Goal: Task Accomplishment & Management: Manage account settings

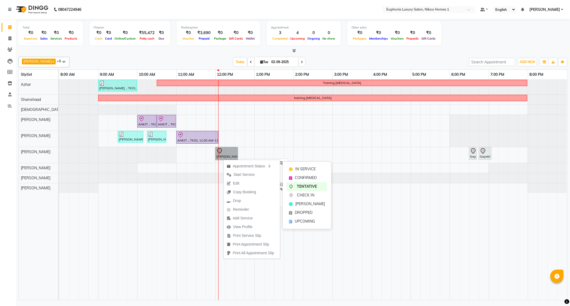
click at [226, 149] on link "[PERSON_NAME] ., TK03, 12:00 PM-12:35 PM, EP-Full Arms Catridge Wax" at bounding box center [226, 153] width 22 height 13
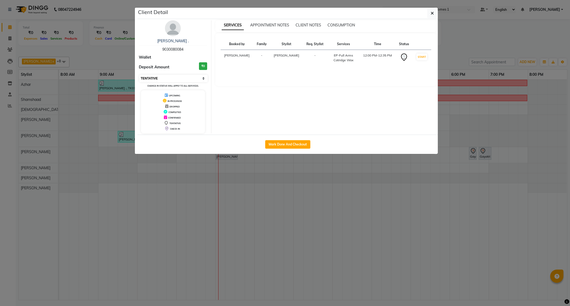
click at [167, 78] on select "Select IN SERVICE CONFIRMED TENTATIVE CHECK IN MARK DONE DROPPED UPCOMING" at bounding box center [173, 78] width 68 height 7
select select "8"
click at [139, 75] on select "Select IN SERVICE CONFIRMED TENTATIVE CHECK IN MARK DONE DROPPED UPCOMING" at bounding box center [173, 78] width 68 height 7
click at [429, 13] on button "button" at bounding box center [432, 13] width 10 height 10
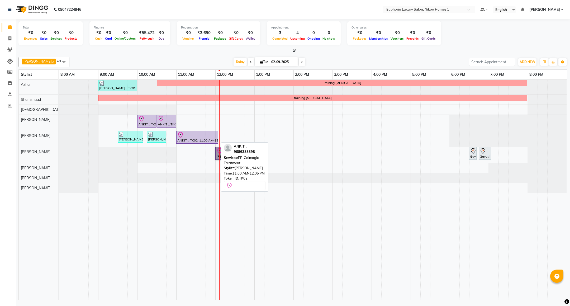
click at [203, 138] on div at bounding box center [197, 135] width 40 height 6
select select "8"
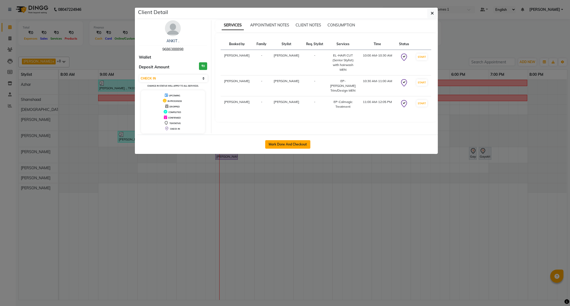
click at [284, 145] on button "Mark Done And Checkout" at bounding box center [287, 144] width 45 height 8
select select "service"
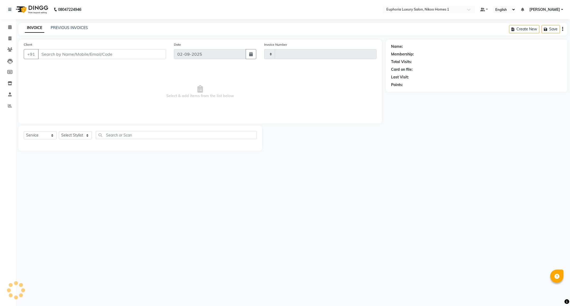
type input "3744"
select select "7987"
type input "96******98"
select select "85468"
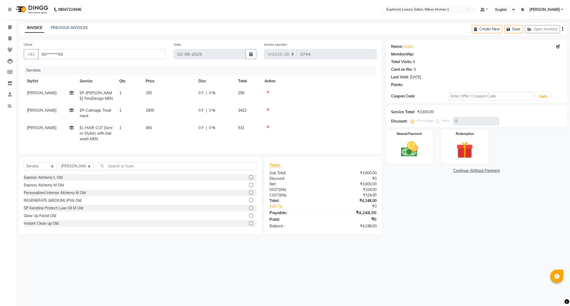
select select "1: Object"
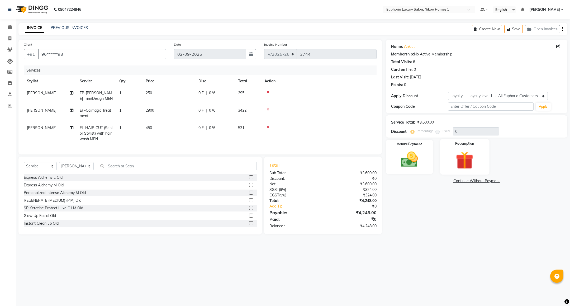
click at [475, 151] on img at bounding box center [464, 160] width 29 height 22
click at [421, 151] on img at bounding box center [409, 159] width 29 height 20
click at [440, 182] on span "CARD" at bounding box center [439, 181] width 11 height 6
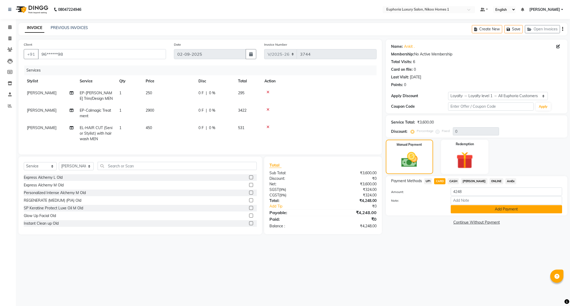
click at [465, 209] on button "Add Payment" at bounding box center [506, 209] width 111 height 8
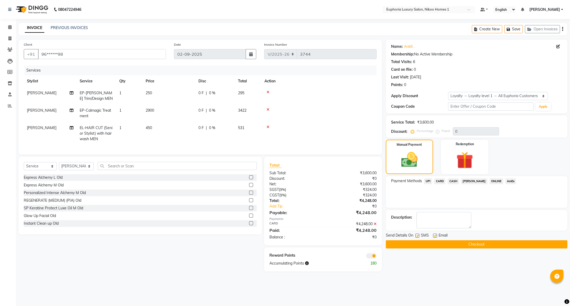
click at [464, 244] on button "Checkout" at bounding box center [477, 244] width 182 height 8
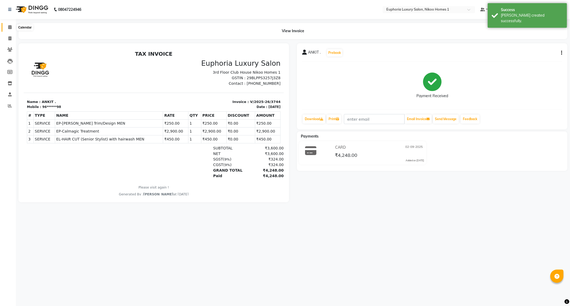
click at [7, 27] on span at bounding box center [9, 27] width 9 height 6
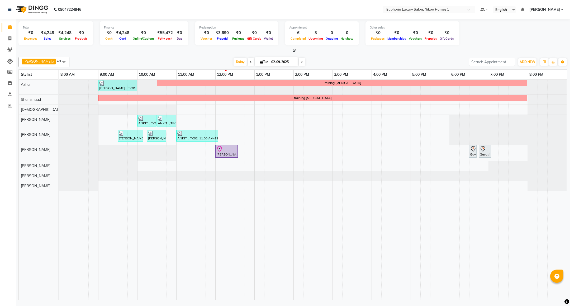
drag, startPoint x: 139, startPoint y: 52, endPoint x: 329, endPoint y: 55, distance: 189.5
click at [329, 55] on div "Kishore K x Azhar x [PERSON_NAME] x [PERSON_NAME] x [PERSON_NAME] x [PERSON_NAM…" at bounding box center [292, 177] width 549 height 245
click at [239, 112] on div "[PERSON_NAME] ., TK01, 09:00 AM-10:00 AM, EP-Artistic Cut - Creative Stylist Tr…" at bounding box center [313, 190] width 508 height 220
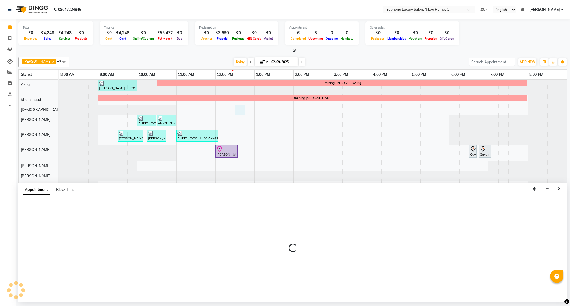
select select "85373"
select select "750"
select select "tentative"
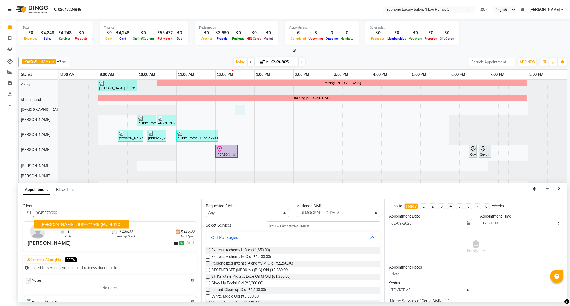
click at [84, 225] on ngb-highlight "98******66" at bounding box center [89, 224] width 22 height 5
type input "98******66"
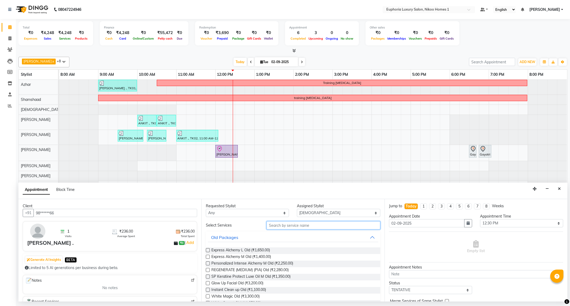
click at [294, 226] on input "text" at bounding box center [323, 225] width 113 height 8
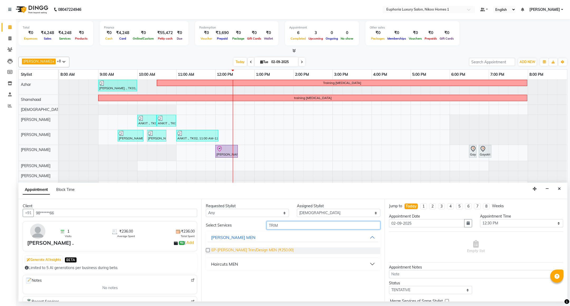
type input "TRIM"
click at [262, 251] on span "EP-[PERSON_NAME] Trim/Design MEN (₹250.00)" at bounding box center [252, 250] width 82 height 7
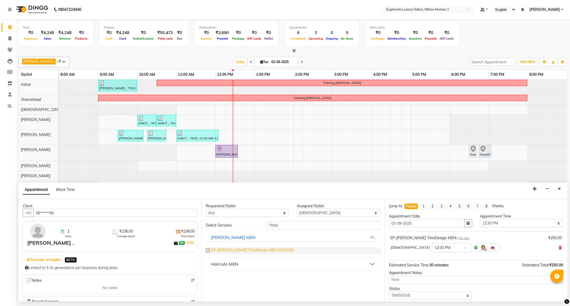
checkbox input "false"
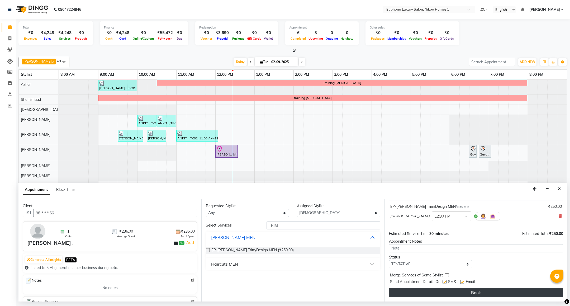
click at [497, 292] on button "Book" at bounding box center [476, 293] width 174 height 10
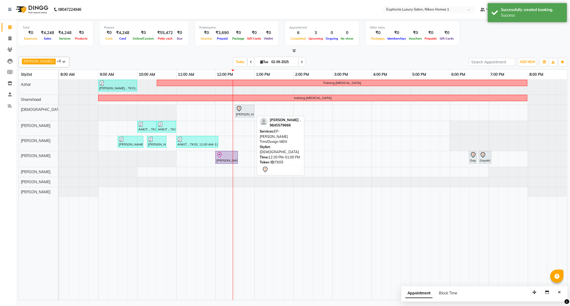
click at [248, 113] on div "[PERSON_NAME] ., TK05, 12:30 PM-01:00 PM, EP-[PERSON_NAME] Trim/Design MEN" at bounding box center [244, 111] width 18 height 11
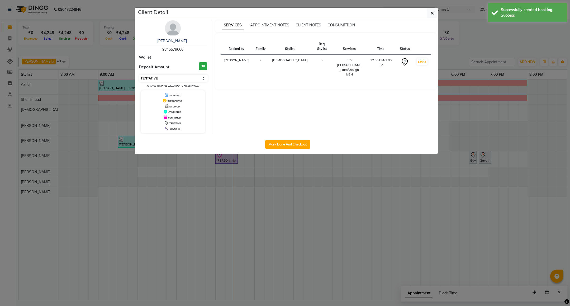
click at [194, 81] on select "Select IN SERVICE CONFIRMED TENTATIVE CHECK IN MARK DONE DROPPED UPCOMING" at bounding box center [173, 78] width 68 height 7
select select "8"
click at [139, 75] on select "Select IN SERVICE CONFIRMED TENTATIVE CHECK IN MARK DONE DROPPED UPCOMING" at bounding box center [173, 78] width 68 height 7
click at [434, 17] on button "button" at bounding box center [432, 13] width 10 height 10
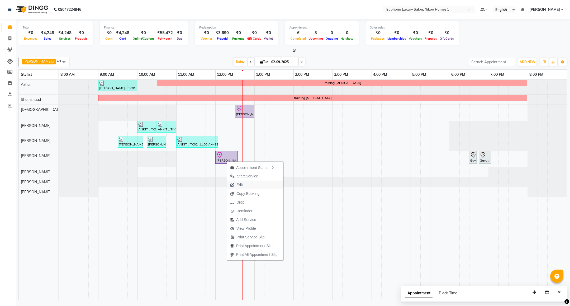
click at [245, 186] on span "Edit" at bounding box center [236, 185] width 19 height 9
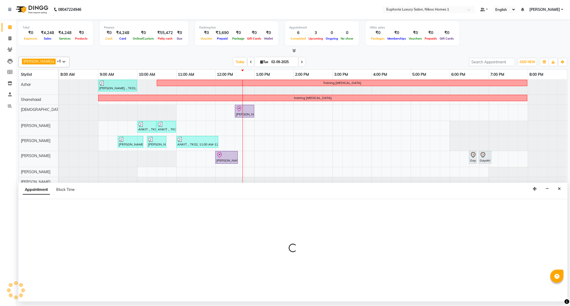
select select "check-in"
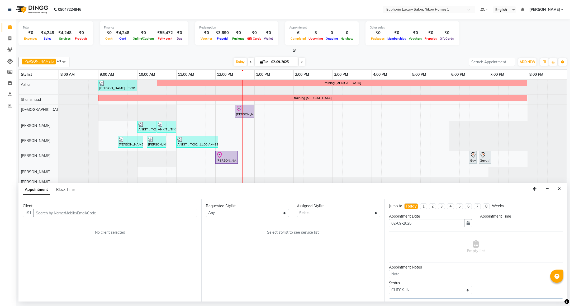
select select "74089"
select select "720"
select select "4025"
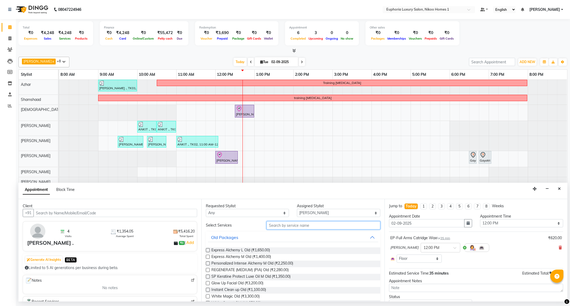
click at [305, 227] on input "text" at bounding box center [323, 225] width 113 height 8
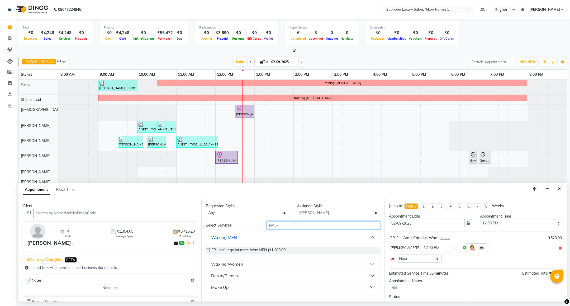
type input "HALF"
click at [231, 263] on div "Waxing Women" at bounding box center [227, 264] width 32 height 6
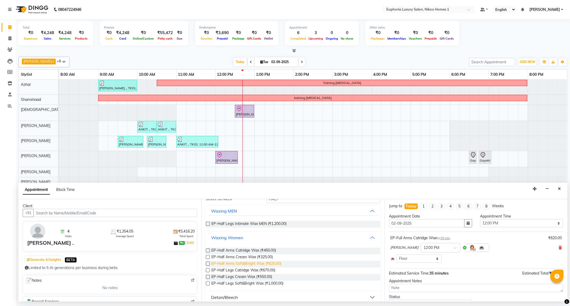
scroll to position [40, 0]
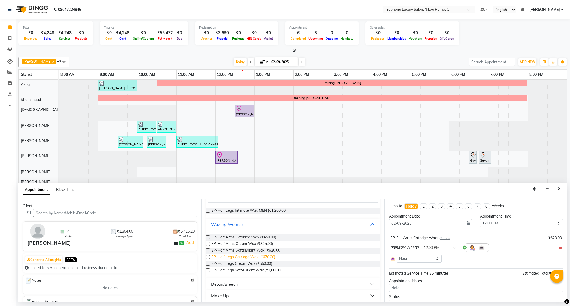
click at [246, 258] on span "EP-Half Legs Catridge Wax (₹670.00)" at bounding box center [243, 257] width 64 height 7
checkbox input "false"
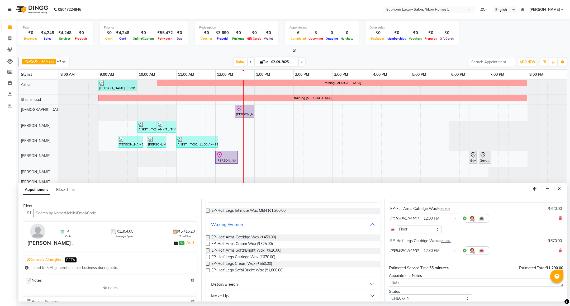
scroll to position [49, 0]
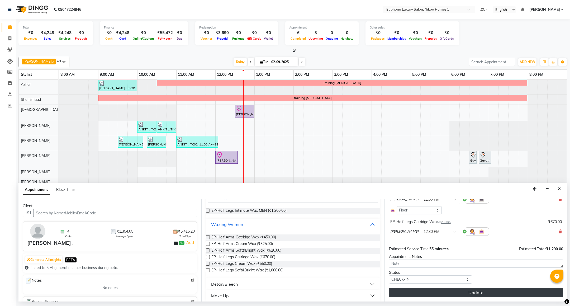
click at [477, 294] on button "Update" at bounding box center [476, 293] width 174 height 10
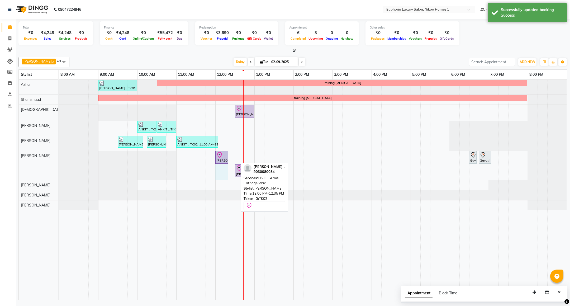
drag, startPoint x: 237, startPoint y: 156, endPoint x: 234, endPoint y: 154, distance: 3.5
click at [234, 154] on div "[PERSON_NAME] ., TK01, 09:00 AM-10:00 AM, EP-Artistic Cut - Creative Stylist Tr…" at bounding box center [313, 190] width 508 height 220
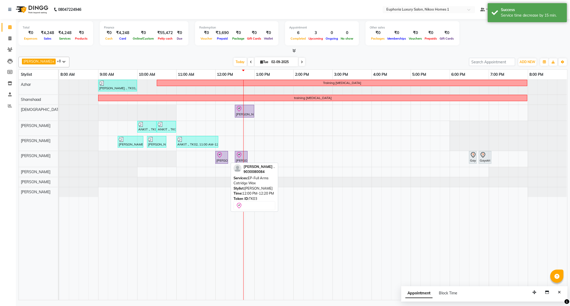
click at [223, 160] on div "[PERSON_NAME] ., TK03, 12:00 PM-12:20 PM, EP-Full Arms Catridge Wax" at bounding box center [222, 157] width 12 height 11
select select "8"
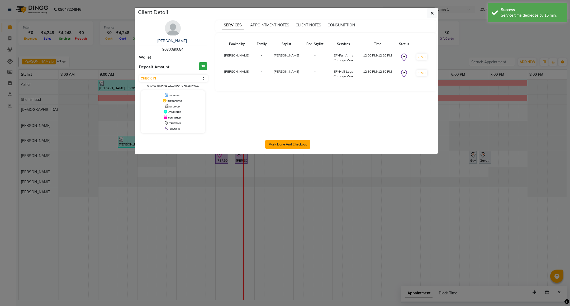
click at [293, 143] on button "Mark Done And Checkout" at bounding box center [287, 144] width 45 height 8
select select "service"
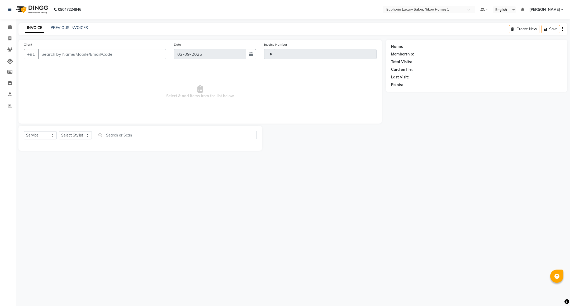
type input "3745"
select select "7987"
type input "90******84"
select select "74089"
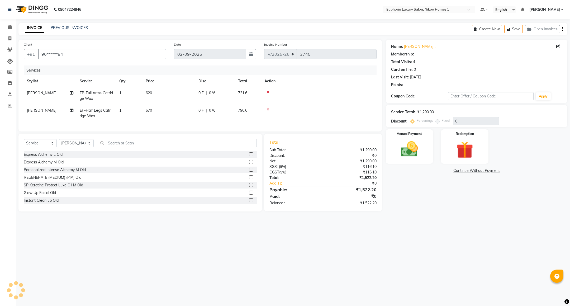
select select "1: Object"
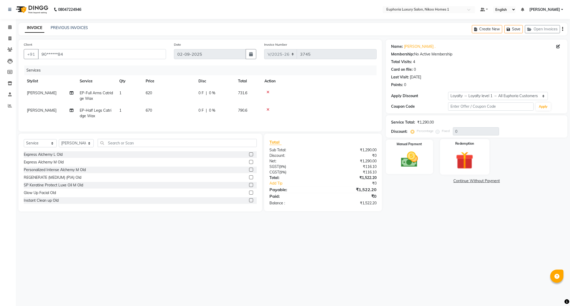
click at [455, 158] on img at bounding box center [464, 160] width 29 height 22
click at [10, 25] on span at bounding box center [9, 27] width 9 height 6
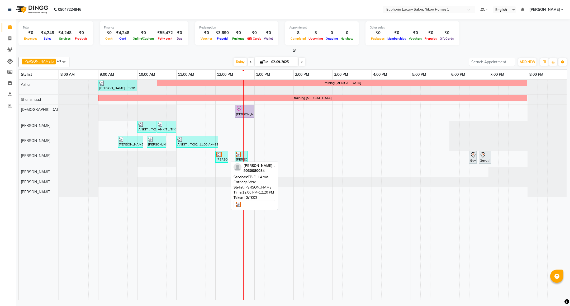
click at [218, 157] on img at bounding box center [218, 154] width 5 height 5
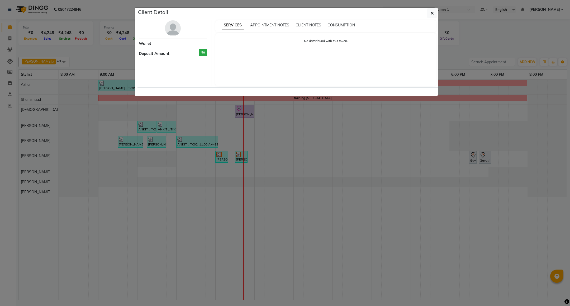
select select "3"
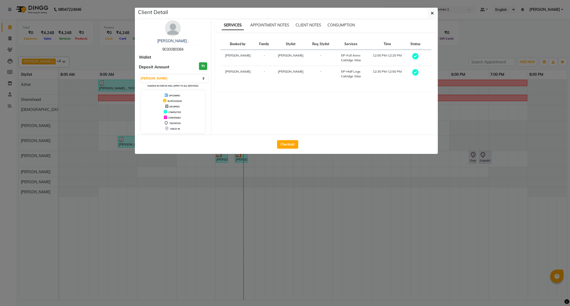
click at [266, 207] on ngb-modal-window "Client Detail [PERSON_NAME] . 9030080084 Wallet Deposit Amount ₹0 Select MARK D…" at bounding box center [285, 153] width 570 height 306
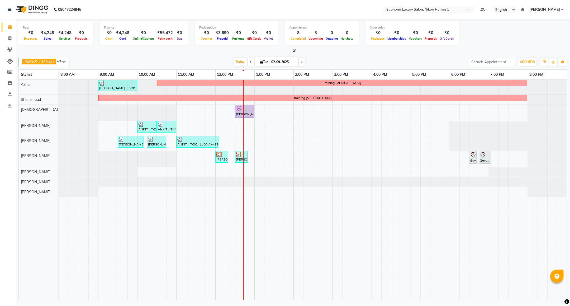
click at [215, 157] on div "[PERSON_NAME] ., TK01, 09:00 AM-10:00 AM, EP-Artistic Cut - Creative Stylist Tr…" at bounding box center [313, 190] width 508 height 220
select select "74089"
select select "705"
select select "tentative"
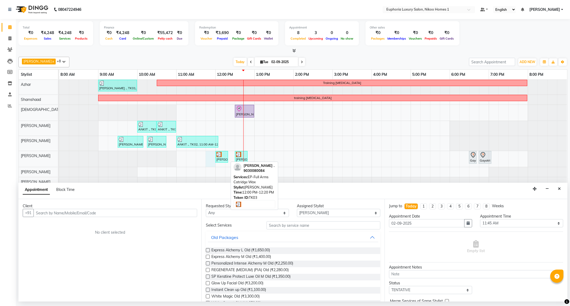
click at [220, 159] on div "[PERSON_NAME] ., TK03, 12:00 PM-12:20 PM, EP-Full Arms Catridge Wax" at bounding box center [222, 157] width 12 height 10
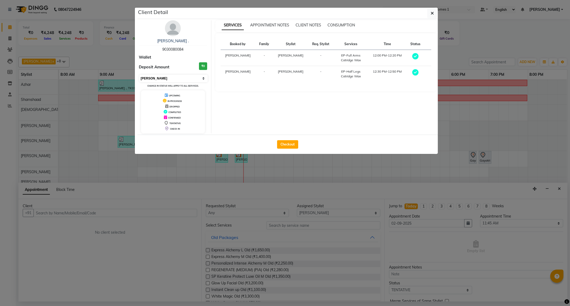
click at [163, 76] on select "Select MARK DONE UPCOMING" at bounding box center [173, 78] width 68 height 7
select select "5"
click at [139, 75] on select "Select MARK DONE UPCOMING" at bounding box center [173, 78] width 68 height 7
click at [432, 16] on button "button" at bounding box center [432, 13] width 10 height 10
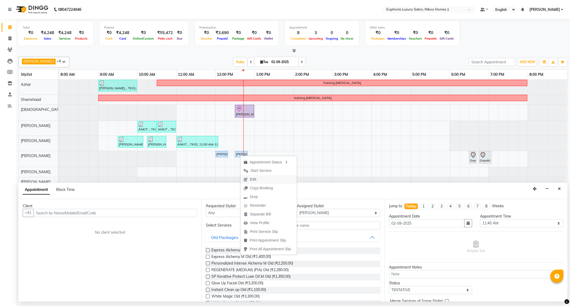
click at [256, 179] on span "Edit" at bounding box center [253, 180] width 6 height 6
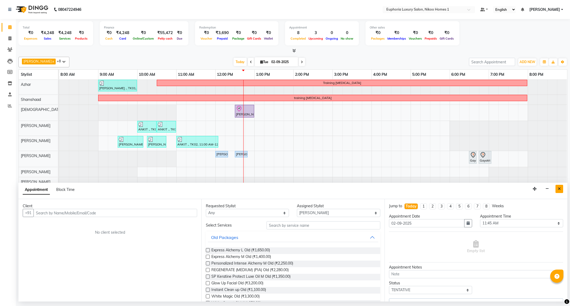
click at [560, 191] on button "Close" at bounding box center [560, 189] width 8 height 8
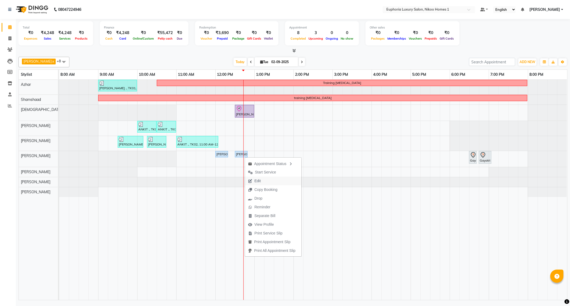
click at [263, 182] on span "Edit" at bounding box center [254, 181] width 19 height 9
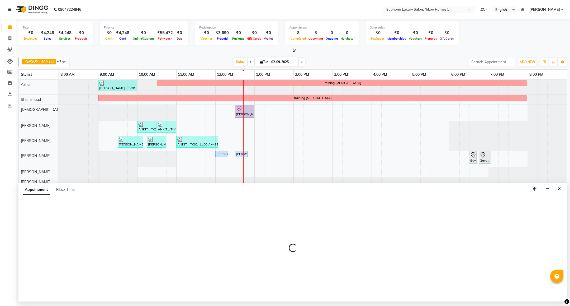
select select "upcoming"
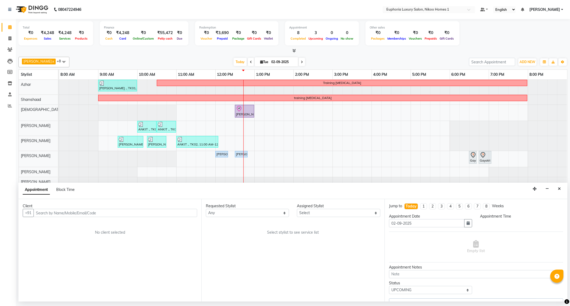
select select "74089"
select select "720"
select select "4025"
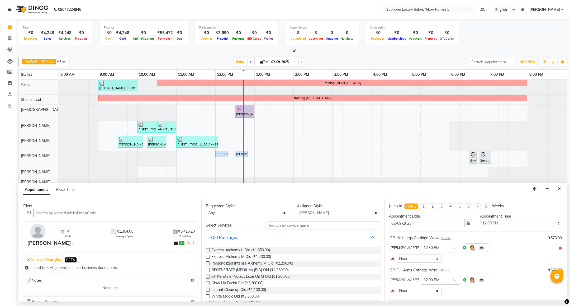
click at [148, 212] on input "text" at bounding box center [116, 213] width 164 height 8
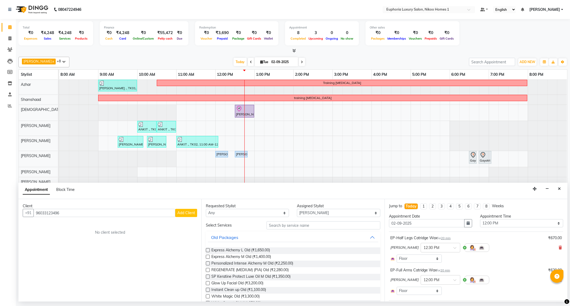
click at [47, 212] on input "96033123496" at bounding box center [105, 213] width 142 height 8
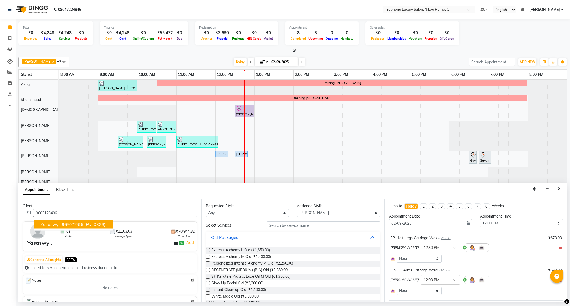
click at [63, 225] on ngb-highlight "96******96" at bounding box center [73, 224] width 22 height 5
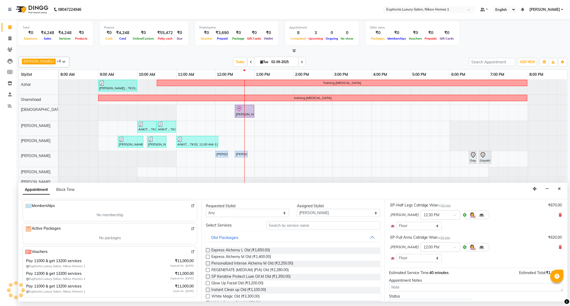
scroll to position [57, 0]
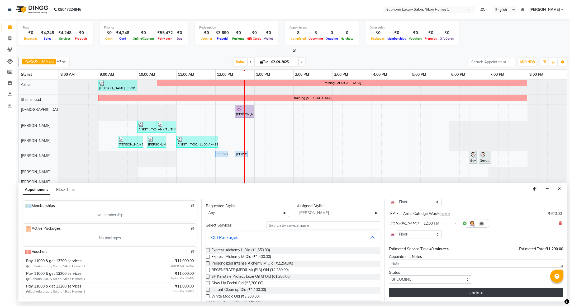
type input "96******96"
click at [476, 291] on button "Update" at bounding box center [476, 293] width 174 height 10
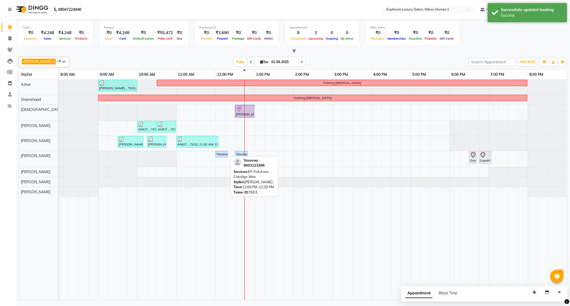
click at [224, 156] on div "Yasaswy ., TK03, 12:00 PM-12:20 PM, EP-Full Arms Catridge Wax" at bounding box center [222, 154] width 12 height 5
select select "5"
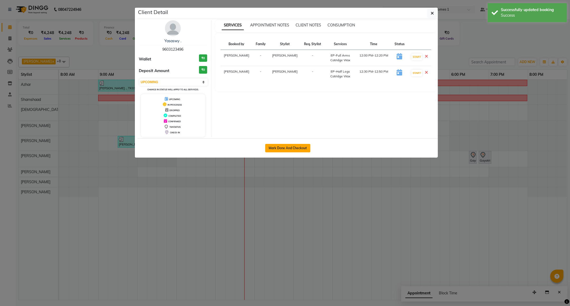
click at [308, 148] on button "Mark Done And Checkout" at bounding box center [287, 148] width 45 height 8
select select "7987"
select select "service"
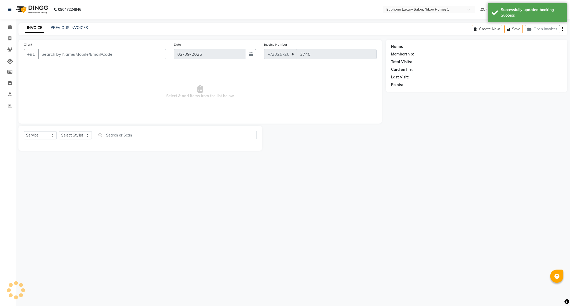
type input "96******96"
select select "74089"
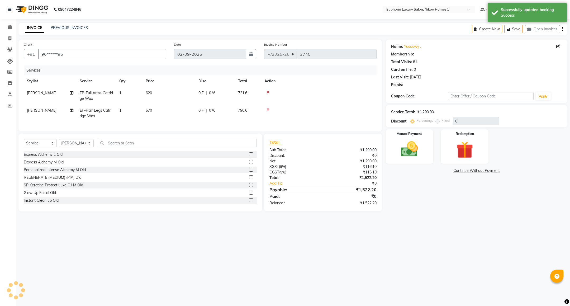
select select "1: Object"
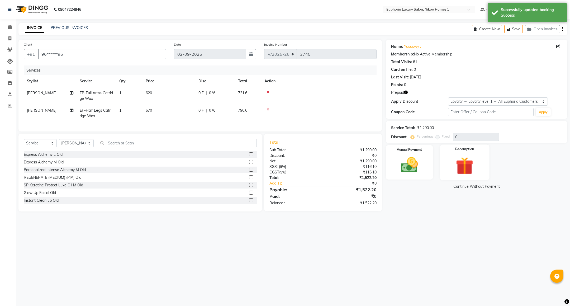
click at [454, 170] on img at bounding box center [464, 166] width 29 height 22
click at [466, 187] on span "Prepaid 1" at bounding box center [464, 187] width 17 height 6
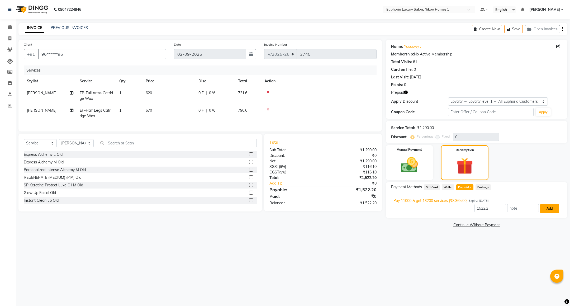
click at [544, 207] on button "Add" at bounding box center [549, 208] width 19 height 9
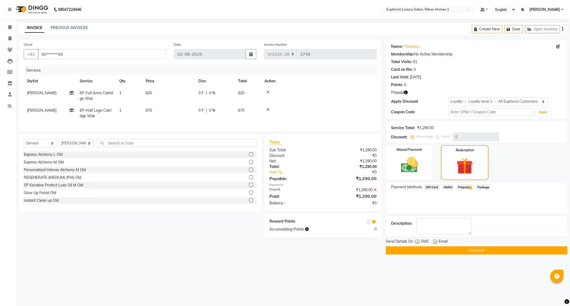
click at [420, 249] on button "Checkout" at bounding box center [477, 250] width 182 height 8
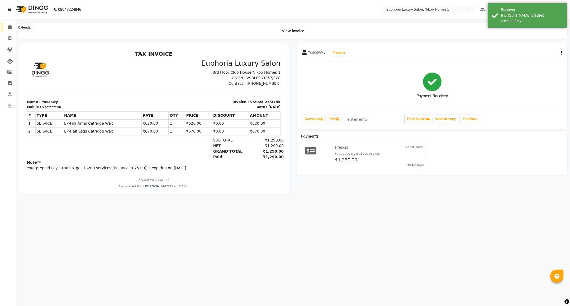
click at [9, 26] on icon at bounding box center [9, 27] width 3 height 4
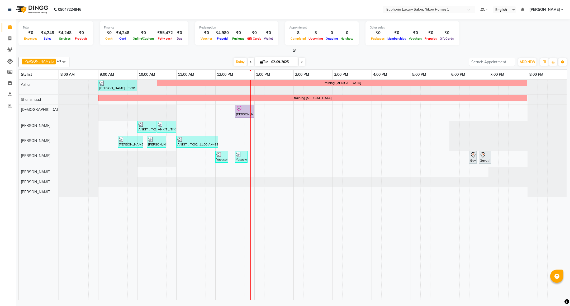
click at [260, 146] on div "[PERSON_NAME] ., TK01, 09:00 AM-10:00 AM, EP-Artistic Cut - Creative Stylist Tr…" at bounding box center [313, 190] width 508 height 220
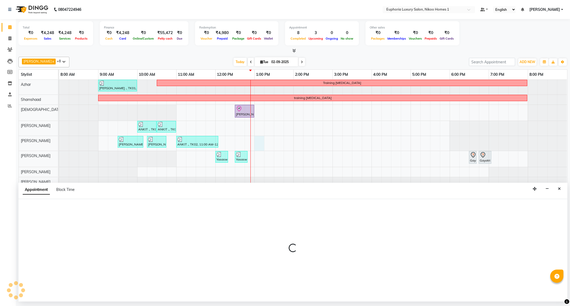
select select "81452"
select select "tentative"
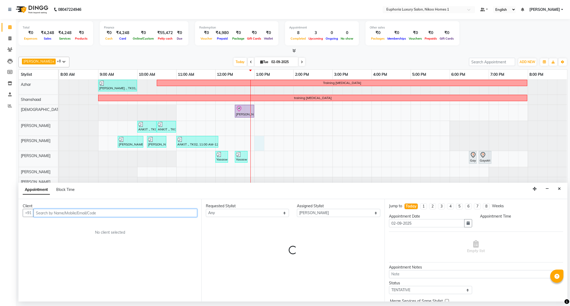
select select "780"
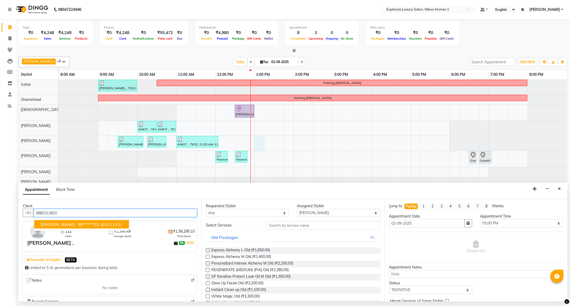
click at [78, 225] on ngb-highlight "98******20" at bounding box center [89, 224] width 22 height 5
type input "98******20"
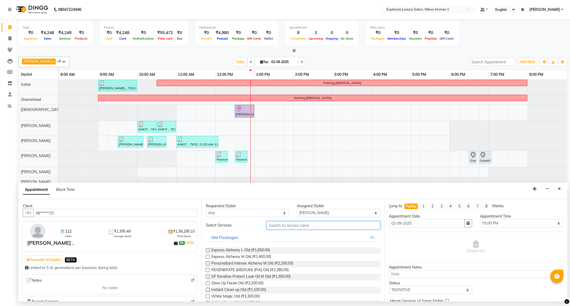
click at [295, 228] on input "text" at bounding box center [323, 225] width 113 height 8
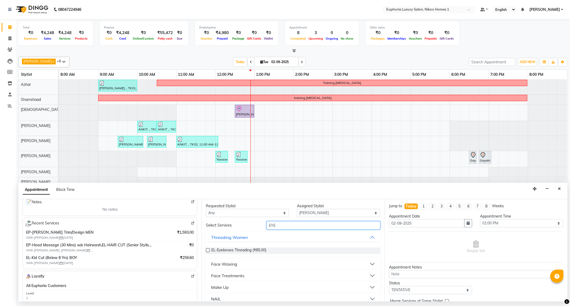
scroll to position [79, 0]
type input "EYE"
click at [234, 251] on span "EL-Eyebrows Threading (₹85.00)" at bounding box center [238, 250] width 55 height 7
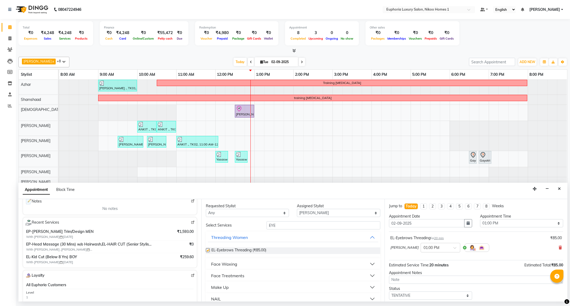
checkbox input "false"
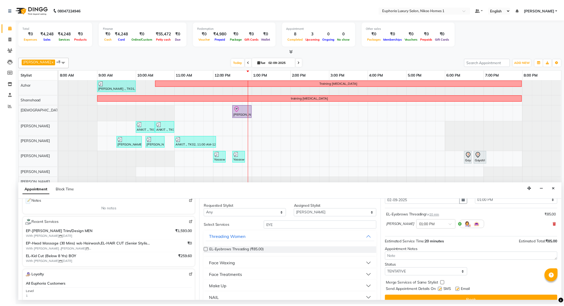
scroll to position [32, 0]
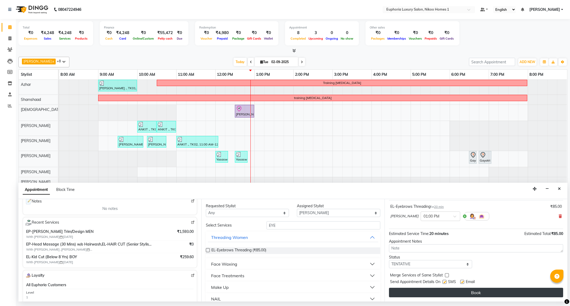
click at [440, 296] on button "Book" at bounding box center [476, 293] width 174 height 10
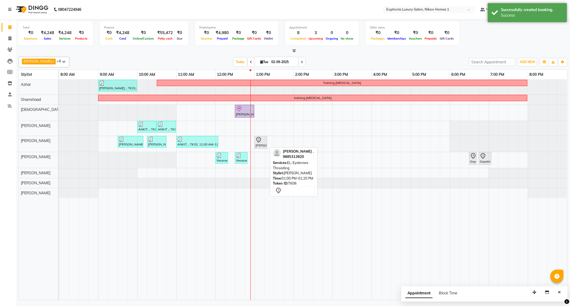
click at [263, 146] on div "[PERSON_NAME] ., TK06, 01:00 PM-01:20 PM, EL-Eyebrows Threading" at bounding box center [261, 142] width 12 height 11
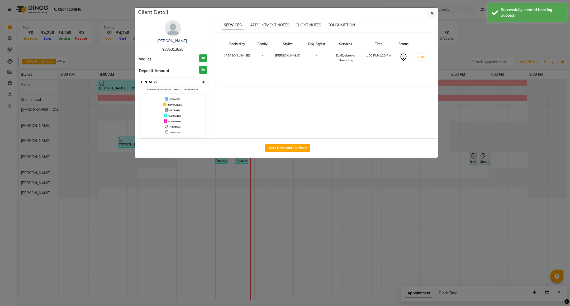
click at [175, 81] on select "Select IN SERVICE CONFIRMED TENTATIVE CHECK IN MARK DONE DROPPED UPCOMING" at bounding box center [173, 81] width 68 height 7
select select "8"
click at [139, 79] on select "Select IN SERVICE CONFIRMED TENTATIVE CHECK IN MARK DONE DROPPED UPCOMING" at bounding box center [173, 81] width 68 height 7
click at [434, 16] on button "button" at bounding box center [432, 13] width 10 height 10
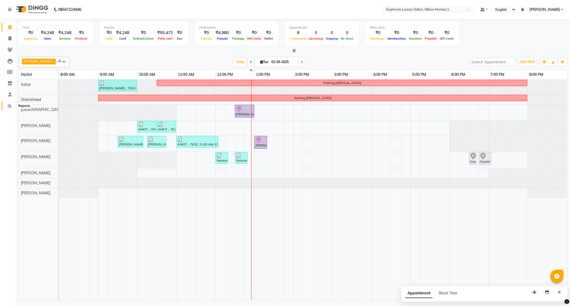
click at [7, 108] on span at bounding box center [9, 106] width 9 height 6
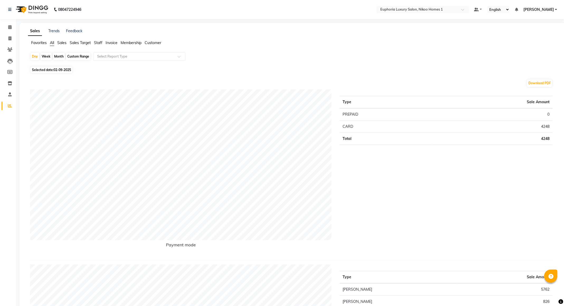
click at [70, 55] on div "Custom Range" at bounding box center [78, 56] width 25 height 7
select select "9"
select select "2025"
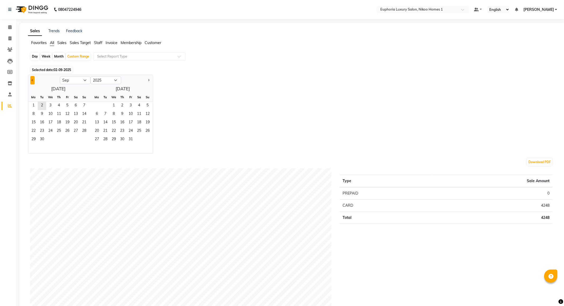
click at [33, 80] on span "Previous month" at bounding box center [33, 80] width 2 height 2
select select "8"
click at [67, 106] on span "1" at bounding box center [67, 106] width 8 height 8
click at [82, 137] on span "31" at bounding box center [84, 139] width 8 height 8
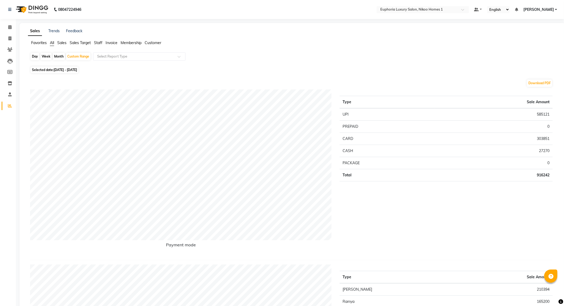
click at [96, 41] on span "Staff" at bounding box center [98, 42] width 8 height 5
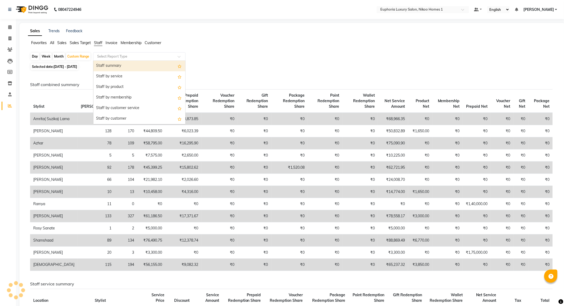
click at [110, 57] on input "text" at bounding box center [134, 56] width 76 height 5
click at [110, 68] on div "Staff summary" at bounding box center [139, 66] width 92 height 11
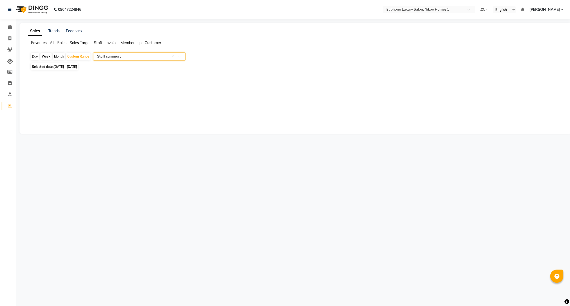
select select "full_report"
select select "csv"
click at [11, 26] on icon at bounding box center [9, 27] width 3 height 4
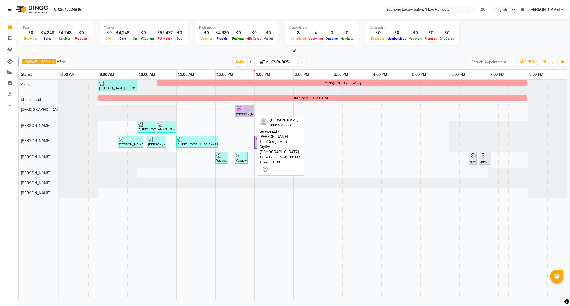
click at [242, 110] on icon at bounding box center [239, 109] width 6 height 6
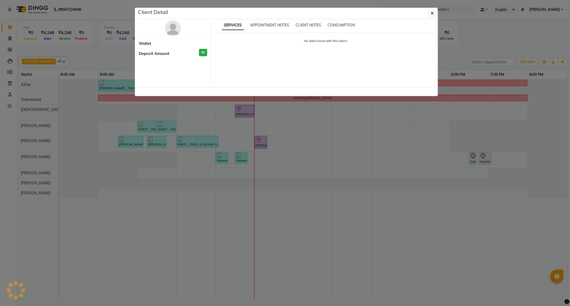
select select "8"
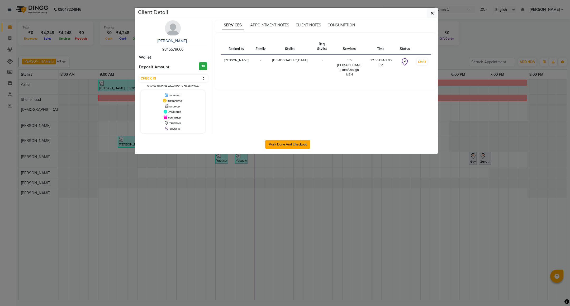
click at [279, 143] on button "Mark Done And Checkout" at bounding box center [287, 144] width 45 height 8
select select "7987"
select select "service"
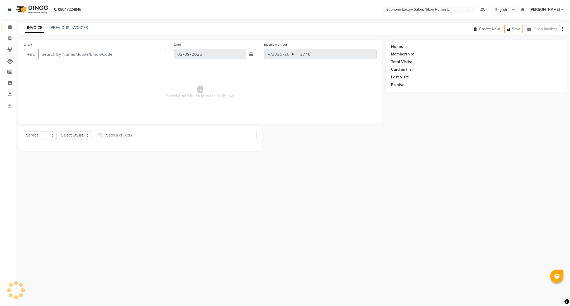
type input "98******66"
select select "85373"
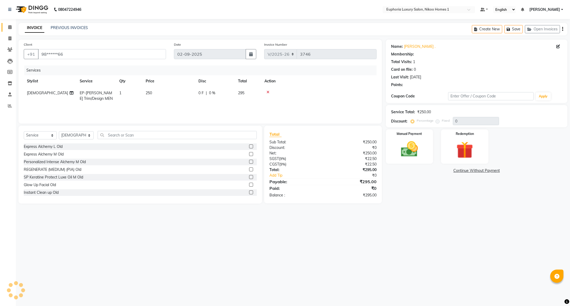
select select "1: Object"
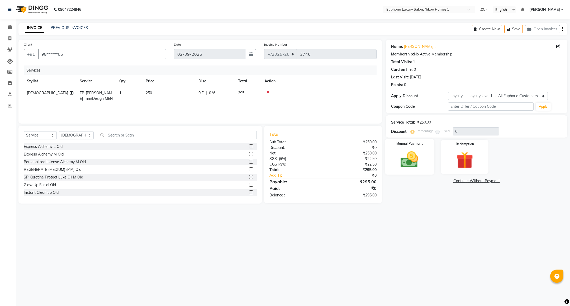
click at [406, 162] on img at bounding box center [409, 159] width 29 height 20
click at [425, 180] on span "UPI" at bounding box center [428, 181] width 8 height 6
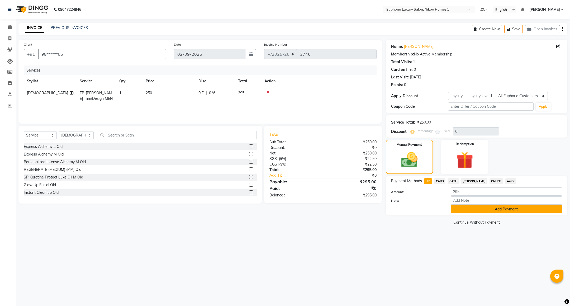
click at [472, 209] on button "Add Payment" at bounding box center [506, 209] width 111 height 8
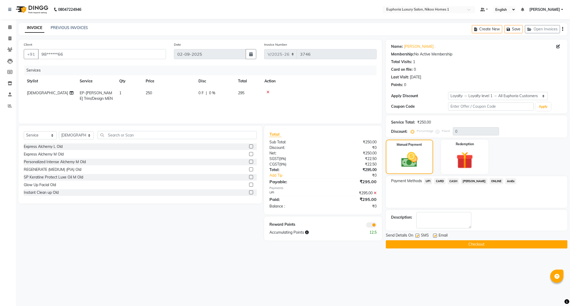
click at [471, 243] on button "Checkout" at bounding box center [477, 244] width 182 height 8
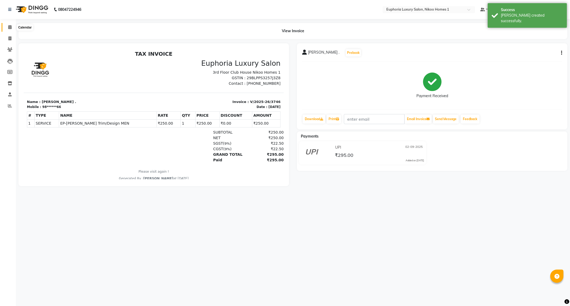
click at [9, 28] on icon at bounding box center [9, 27] width 3 height 4
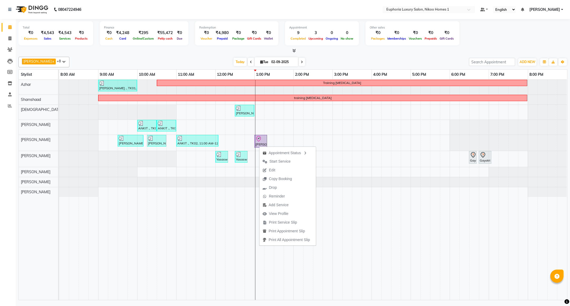
click at [259, 146] on div "Appointment Status Start Service Edit Copy Booking Drop Reminder Add Service Vi…" at bounding box center [287, 196] width 57 height 100
click at [263, 139] on div at bounding box center [260, 139] width 11 height 6
select select "8"
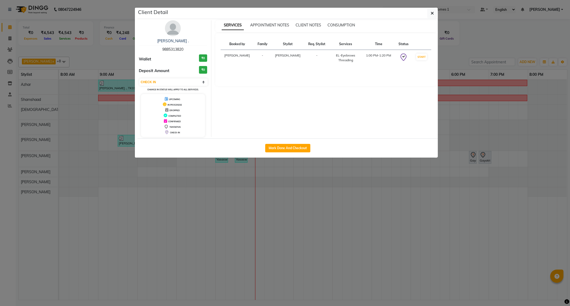
click at [174, 44] on div "[PERSON_NAME] ." at bounding box center [173, 41] width 68 height 6
click at [174, 39] on link "[PERSON_NAME] ." at bounding box center [172, 41] width 31 height 5
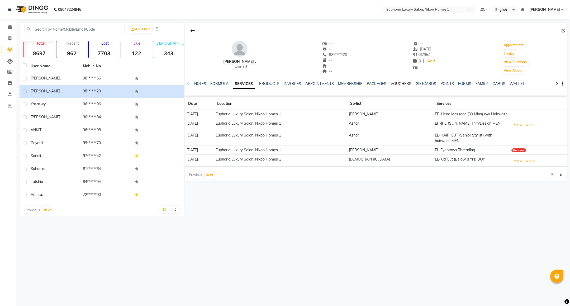
click at [388, 82] on ul "NOTES FORMULA SERVICES PRODUCTS INVOICES APPOINTMENTS MEMBERSHIP PACKAGES VOUCH…" at bounding box center [361, 84] width 335 height 6
click at [402, 85] on link "VOUCHERS" at bounding box center [401, 83] width 21 height 5
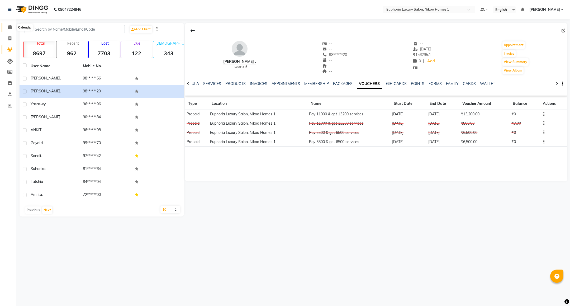
click at [8, 26] on icon at bounding box center [9, 27] width 3 height 4
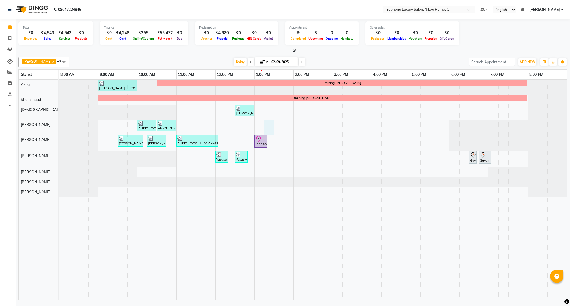
click at [268, 125] on div "[PERSON_NAME] ., TK01, 09:00 AM-10:00 AM, EP-Artistic Cut - Creative Stylist Tr…" at bounding box center [313, 190] width 508 height 220
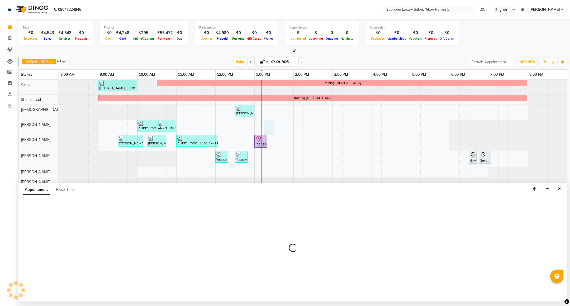
select select "85468"
select select "795"
select select "tentative"
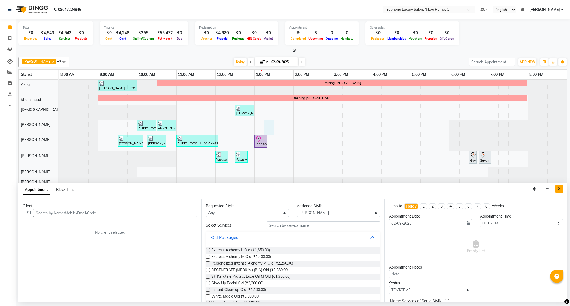
click at [563, 191] on button "Close" at bounding box center [560, 189] width 8 height 8
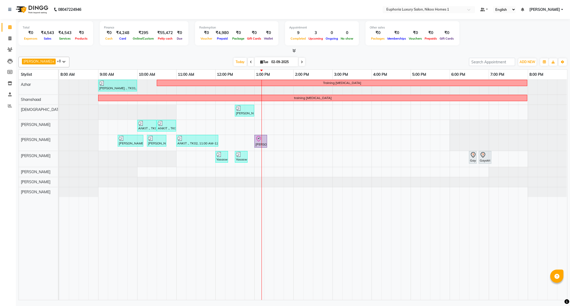
click at [270, 112] on div "[PERSON_NAME] ., TK01, 09:00 AM-10:00 AM, EP-Artistic Cut - Creative Stylist Tr…" at bounding box center [313, 190] width 508 height 220
select select "85373"
select select "tentative"
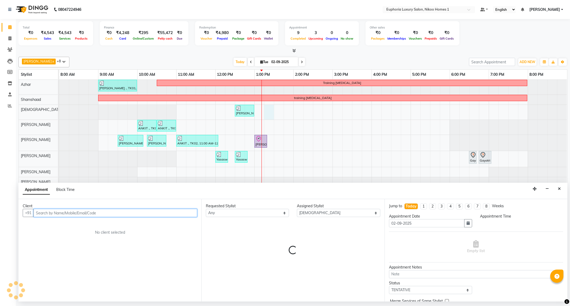
select select "795"
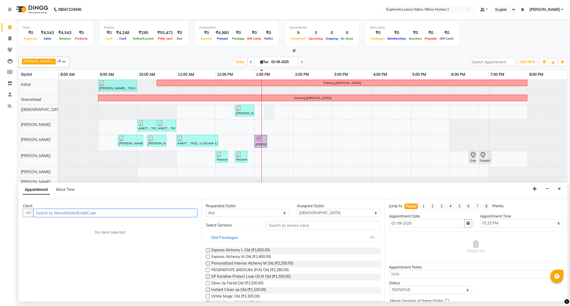
click at [112, 213] on input "text" at bounding box center [116, 213] width 164 height 8
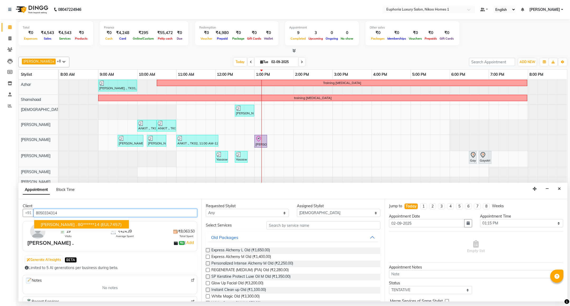
click at [103, 226] on span "(EUL7457)" at bounding box center [111, 224] width 21 height 5
type input "80******14"
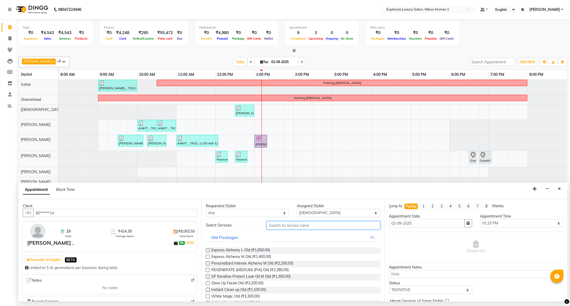
click at [288, 227] on input "text" at bounding box center [323, 225] width 113 height 8
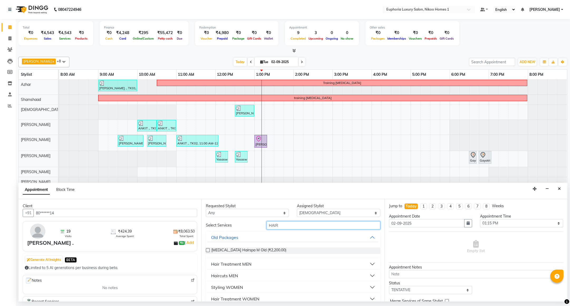
type input "HAIR"
click at [227, 276] on div "Haircuts MEN" at bounding box center [224, 275] width 27 height 6
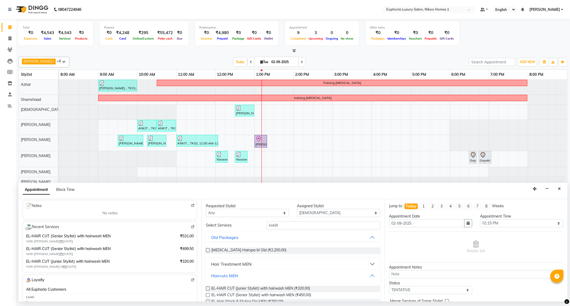
scroll to position [79, 0]
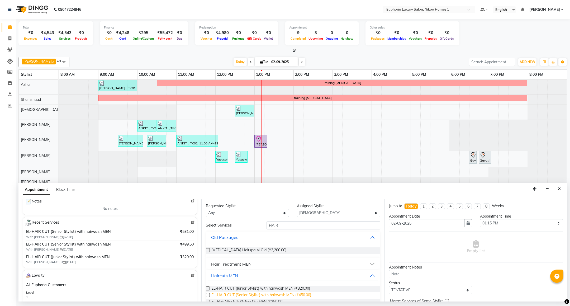
click at [262, 296] on span "EL-HAIR CUT (Senior Stylist) with hairwash MEN (₹450.00)" at bounding box center [261, 295] width 100 height 7
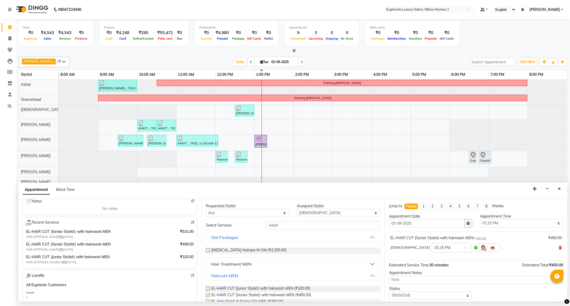
checkbox input "false"
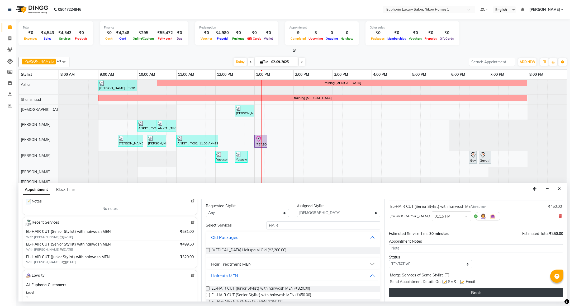
click at [463, 294] on button "Book" at bounding box center [476, 293] width 174 height 10
